Goal: Transaction & Acquisition: Purchase product/service

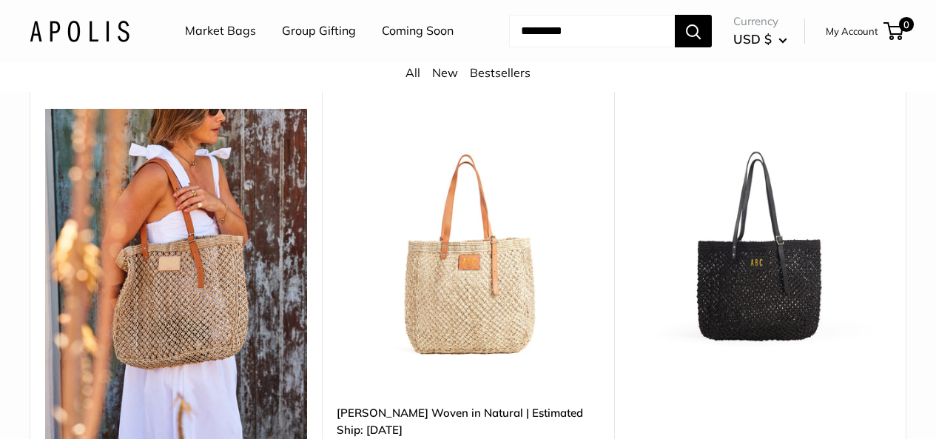
scroll to position [337, 0]
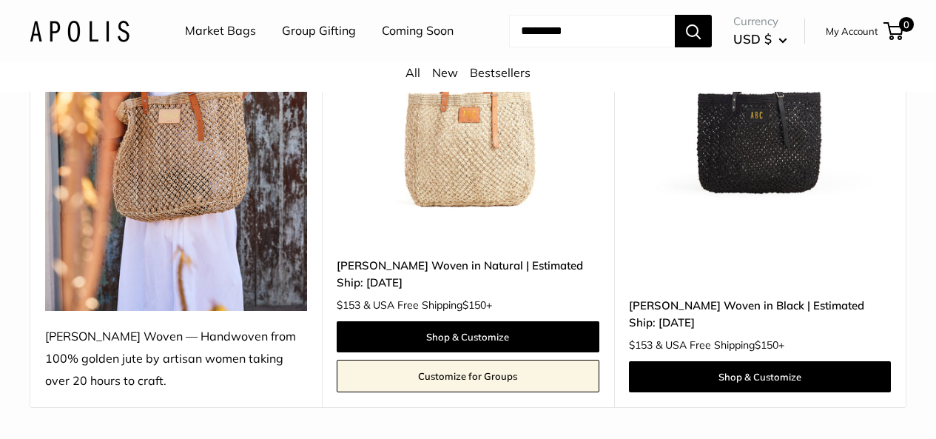
click at [0, 0] on img at bounding box center [0, 0] width 0 height 0
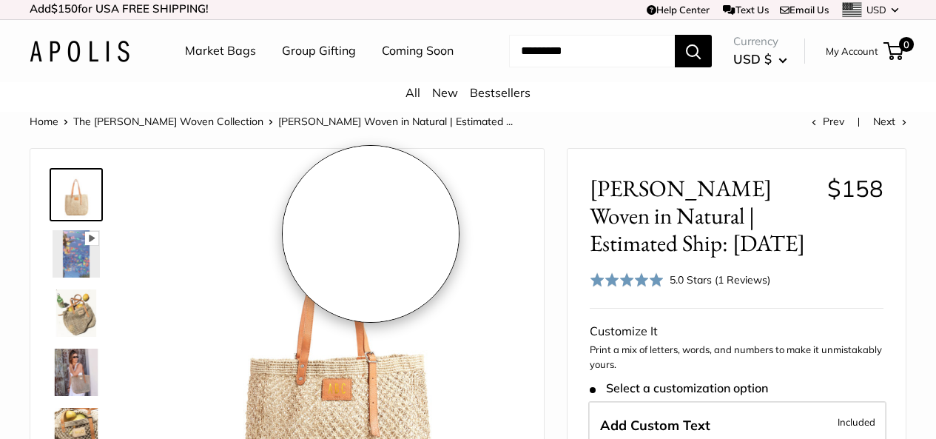
scroll to position [296, 0]
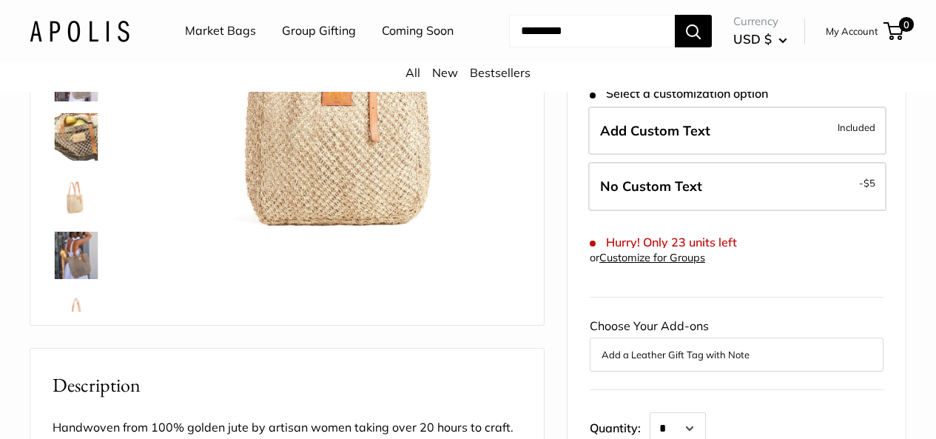
click at [71, 266] on img at bounding box center [76, 255] width 47 height 47
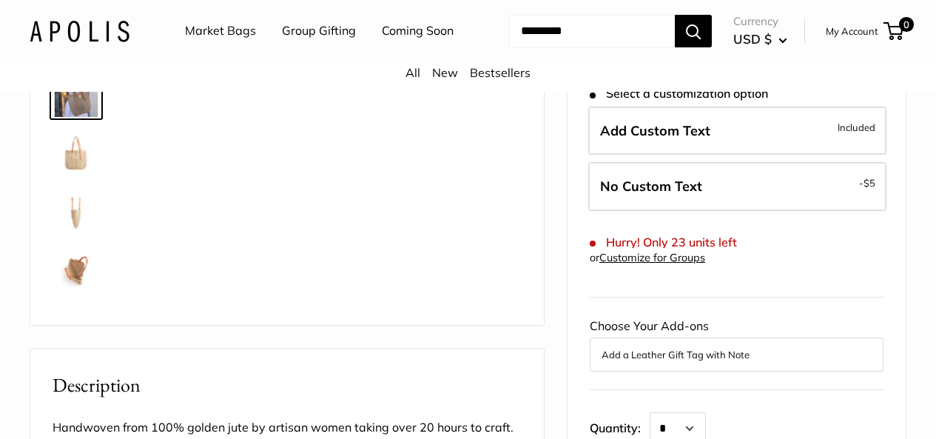
scroll to position [164, 0]
